Goal: Task Accomplishment & Management: Manage account settings

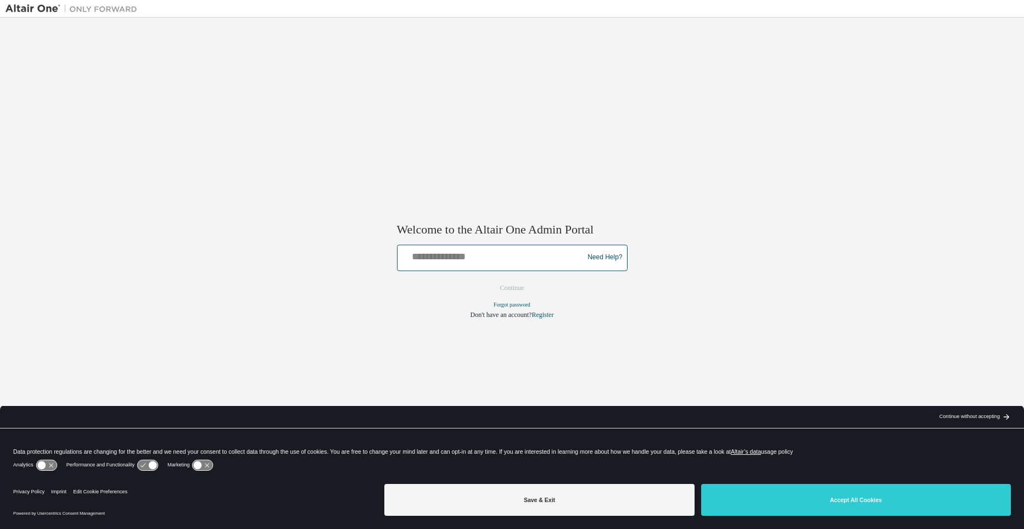
click at [457, 263] on input "text" at bounding box center [492, 255] width 181 height 16
click at [324, 261] on div "Welcome to the Altair One Admin Portal Need Help? Please make sure that you pro…" at bounding box center [511, 257] width 1013 height 468
click at [820, 517] on div "Save & Exit Accept All Cookies" at bounding box center [697, 500] width 626 height 43
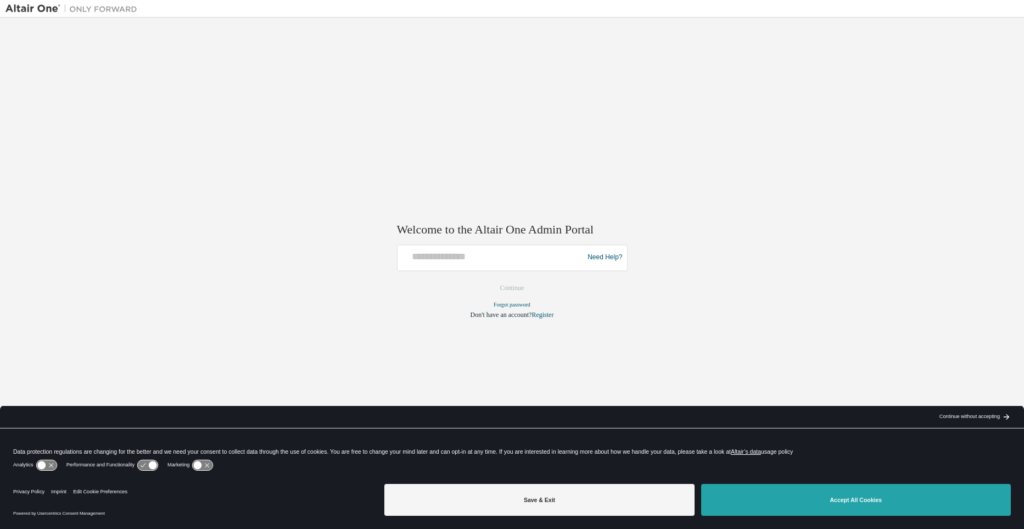
click at [812, 506] on button "Accept All Cookies" at bounding box center [856, 500] width 310 height 32
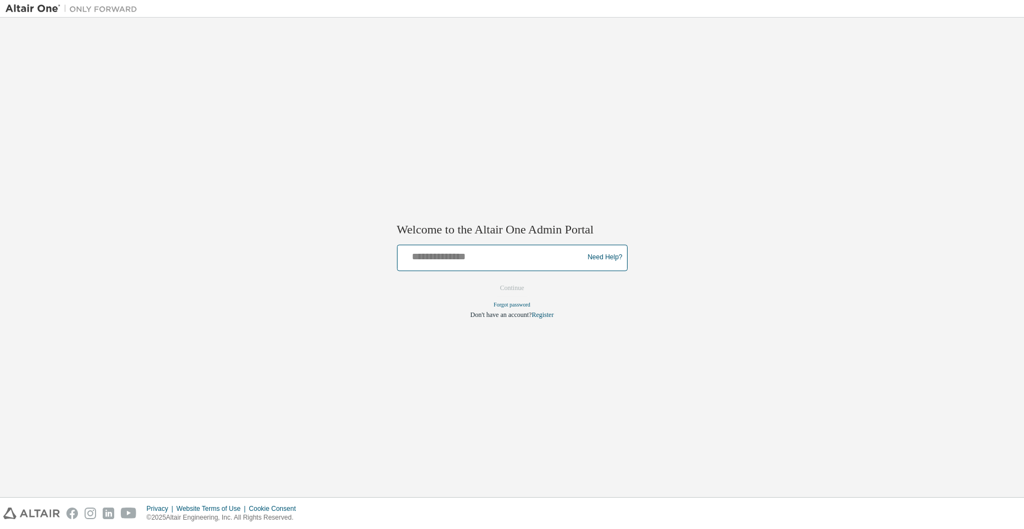
click at [438, 263] on input "text" at bounding box center [492, 255] width 181 height 16
click at [215, 268] on div "Welcome to the Altair One Admin Portal Need Help? Please make sure that you pro…" at bounding box center [511, 257] width 1013 height 468
click at [447, 256] on input "text" at bounding box center [492, 255] width 181 height 16
click at [434, 262] on input "text" at bounding box center [492, 255] width 181 height 16
click at [445, 263] on input "text" at bounding box center [492, 255] width 181 height 16
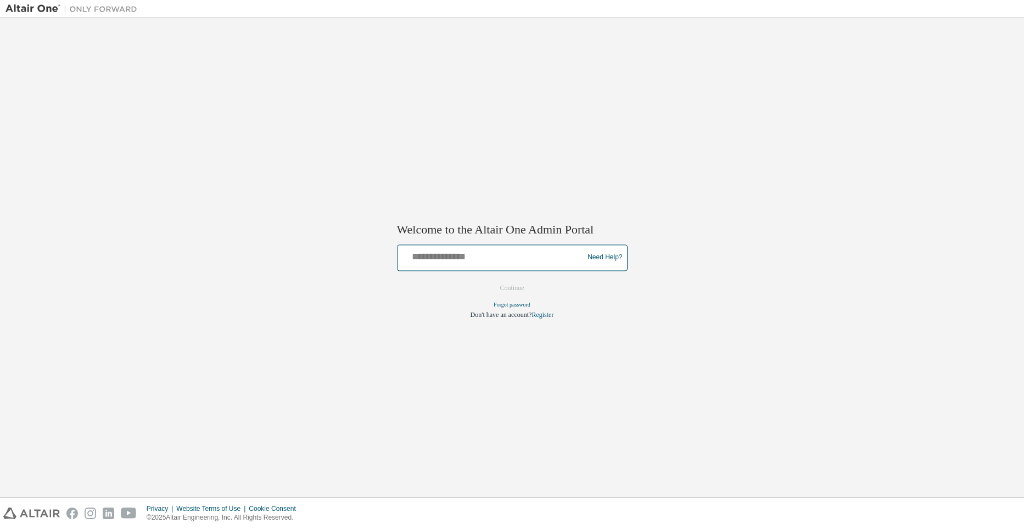
paste input "**********"
type input "**********"
click at [512, 295] on button "Continue" at bounding box center [512, 287] width 47 height 16
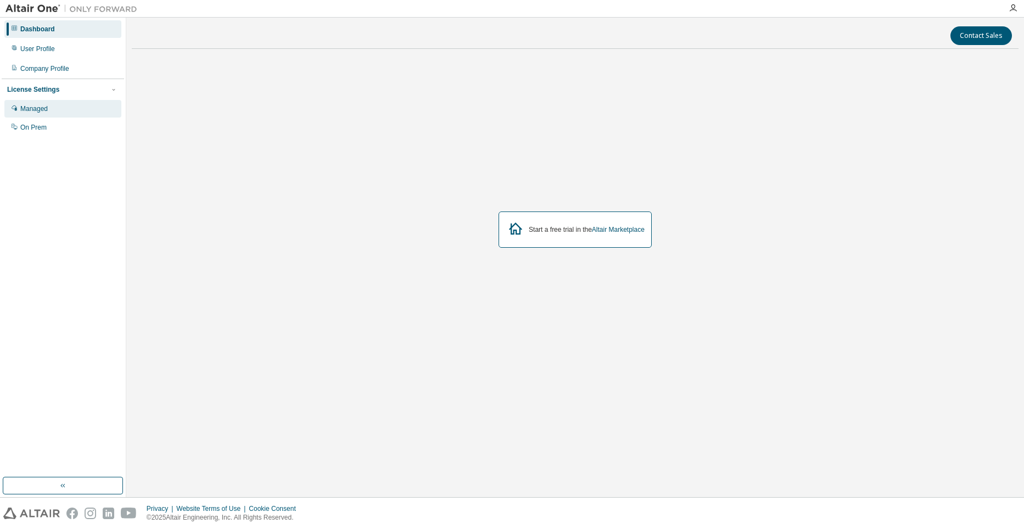
click at [60, 111] on div "Managed" at bounding box center [62, 109] width 117 height 18
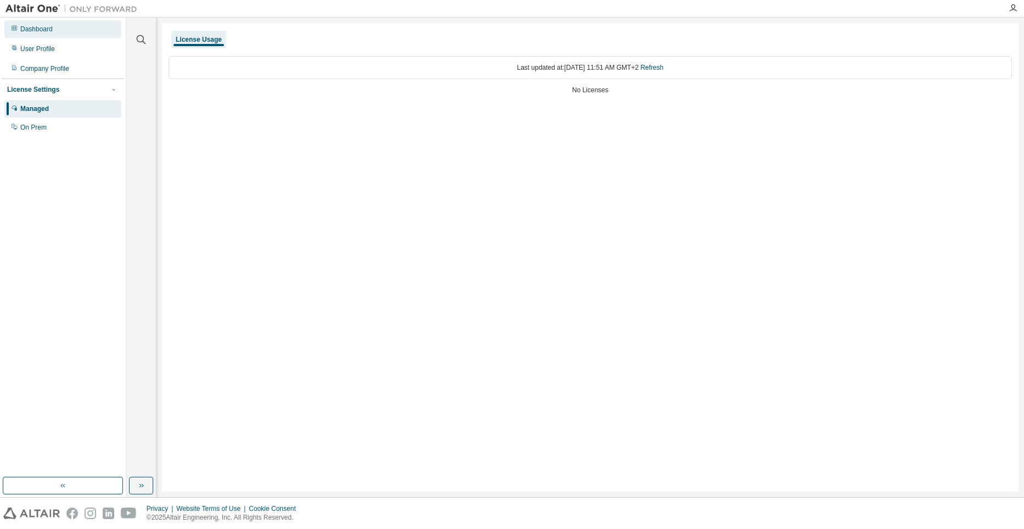
click at [40, 32] on div "Dashboard" at bounding box center [36, 29] width 32 height 9
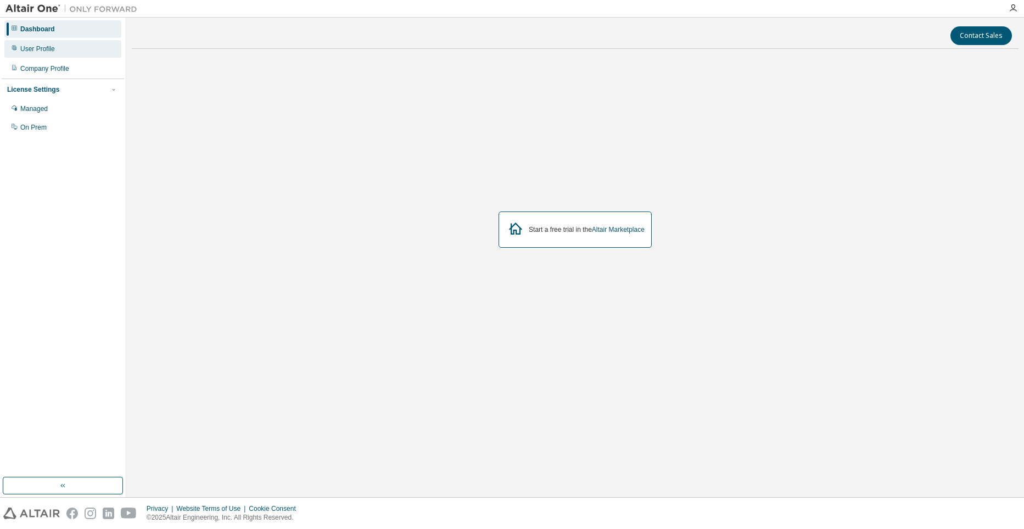
click at [38, 50] on div "User Profile" at bounding box center [37, 48] width 35 height 9
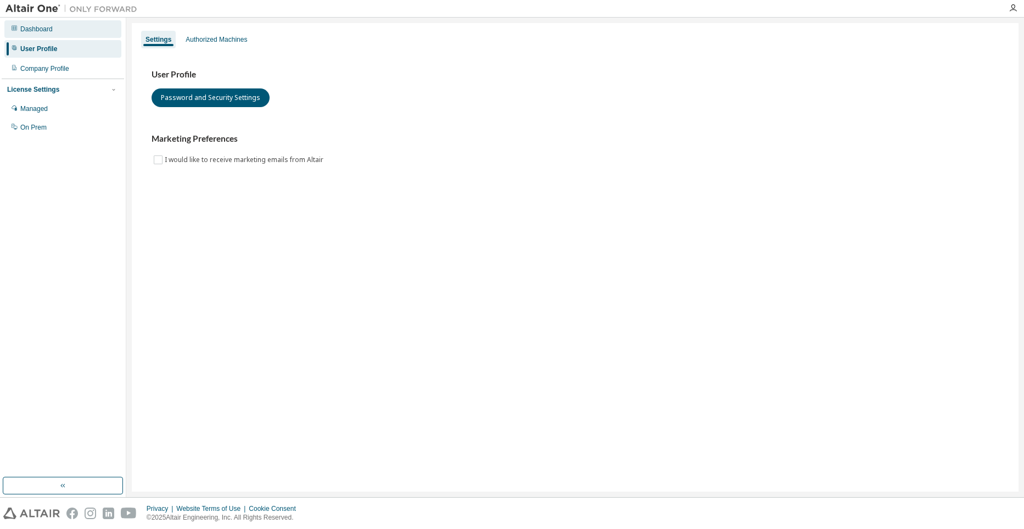
click at [32, 28] on div "Dashboard" at bounding box center [36, 29] width 32 height 9
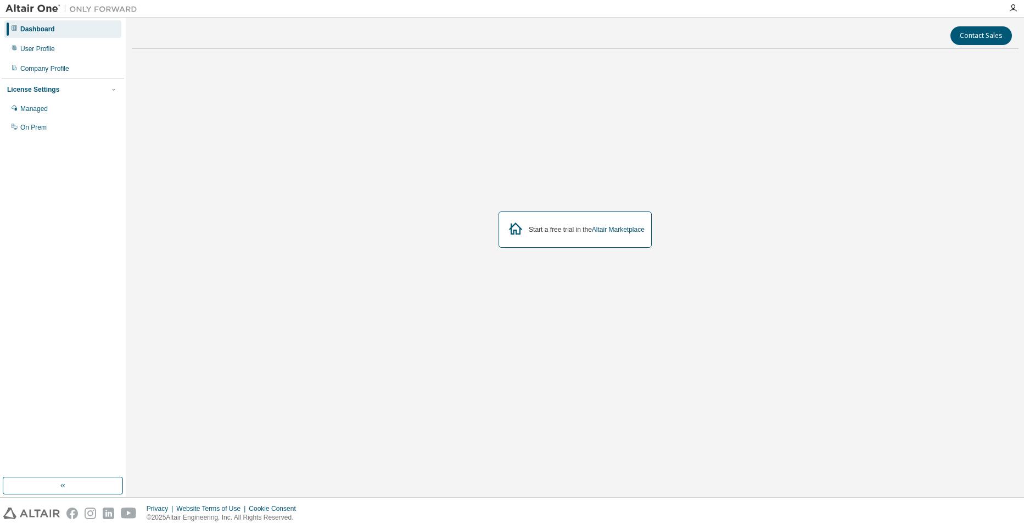
click at [37, 8] on img at bounding box center [73, 8] width 137 height 11
click at [1016, 9] on icon "button" at bounding box center [1012, 8] width 9 height 9
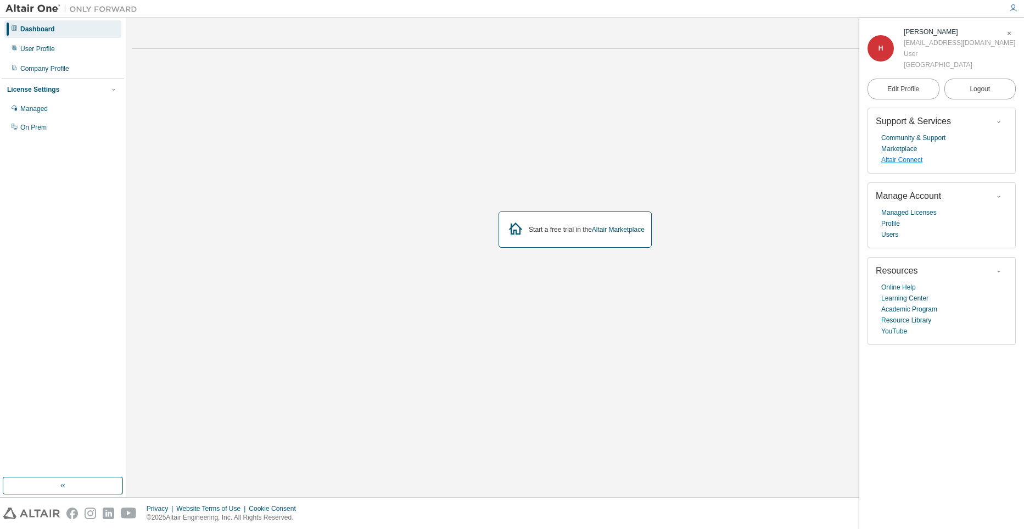
click at [908, 159] on link "Altair Connect" at bounding box center [901, 159] width 41 height 11
